Goal: Transaction & Acquisition: Purchase product/service

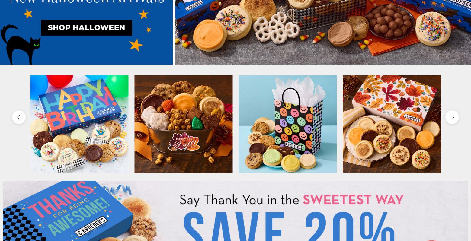
scroll to position [332, 0]
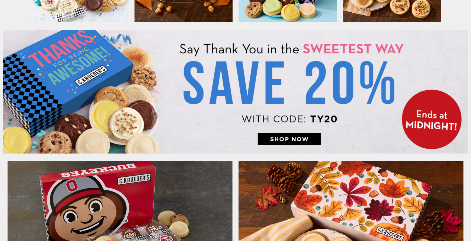
click at [298, 144] on img at bounding box center [235, 92] width 465 height 124
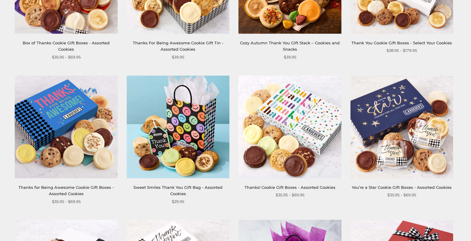
scroll to position [181, 0]
click at [53, 139] on img at bounding box center [66, 126] width 103 height 103
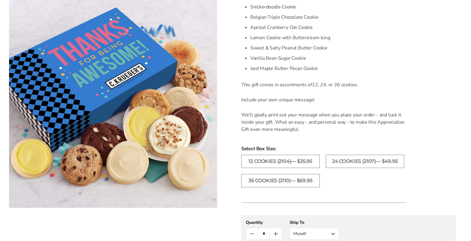
scroll to position [302, 0]
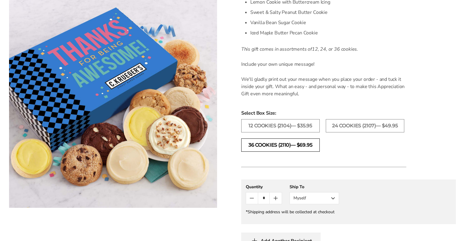
click at [313, 145] on label "36 Cookies (2110)— $69.95" at bounding box center [280, 145] width 78 height 13
